Goal: Find specific page/section: Find specific page/section

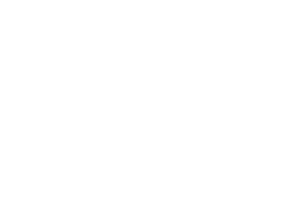
select select "Song"
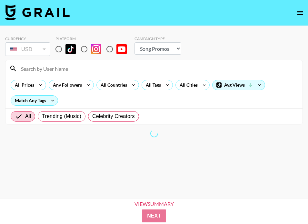
click at [61, 47] on input "radio" at bounding box center [59, 49] width 14 height 14
radio input "true"
click at [158, 84] on div "All Tags" at bounding box center [152, 85] width 20 height 10
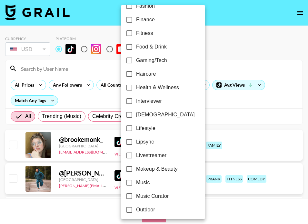
scroll to position [215, 0]
click at [138, 194] on span "Music Curator" at bounding box center [152, 196] width 33 height 8
click at [136, 194] on input "Music Curator" at bounding box center [130, 196] width 14 height 14
checkbox input "true"
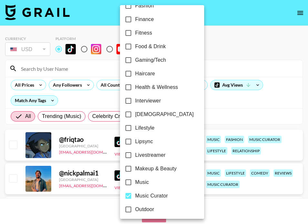
click at [223, 100] on div at bounding box center [154, 112] width 308 height 224
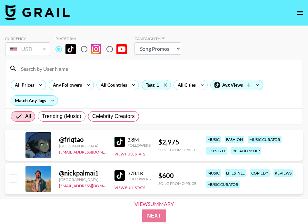
scroll to position [24, 0]
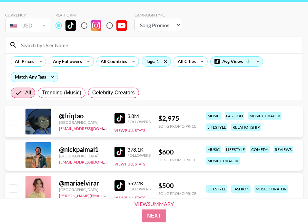
click at [117, 147] on img at bounding box center [120, 151] width 10 height 10
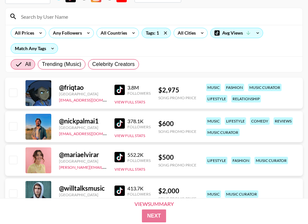
click at [118, 155] on img at bounding box center [120, 157] width 10 height 10
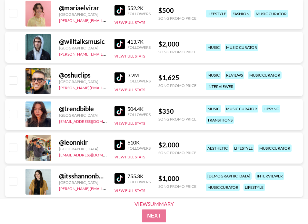
scroll to position [199, 0]
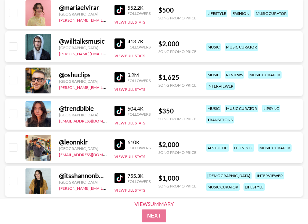
click at [120, 109] on img at bounding box center [120, 110] width 10 height 10
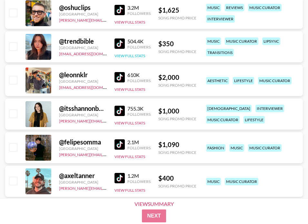
scroll to position [316, 0]
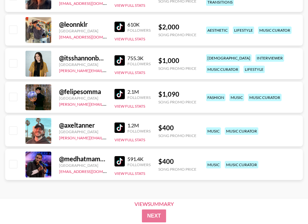
click at [119, 128] on img at bounding box center [120, 127] width 10 height 10
